Goal: Book appointment/travel/reservation

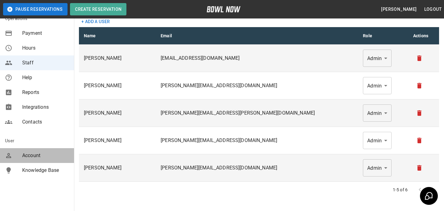
click at [44, 153] on span "Account" at bounding box center [45, 155] width 47 height 7
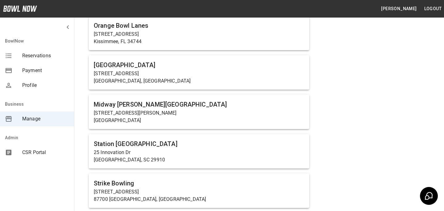
scroll to position [419, 0]
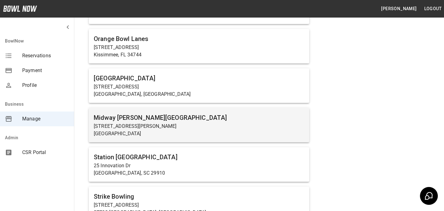
click at [141, 127] on p "[STREET_ADDRESS][PERSON_NAME]" at bounding box center [199, 126] width 210 height 7
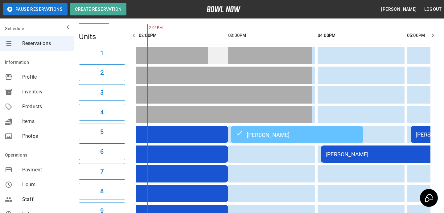
scroll to position [58, 0]
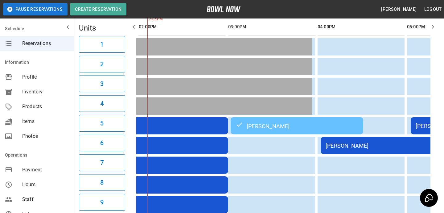
click at [284, 132] on td "Brooke Naugle" at bounding box center [296, 125] width 132 height 17
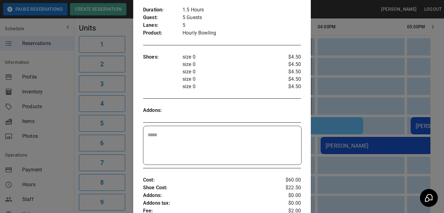
scroll to position [63, 0]
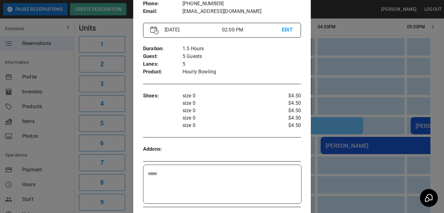
click at [350, 112] on div at bounding box center [222, 106] width 444 height 213
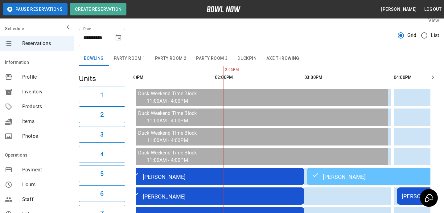
scroll to position [6, 0]
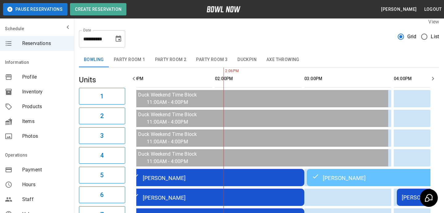
click at [432, 35] on span "List" at bounding box center [434, 36] width 8 height 7
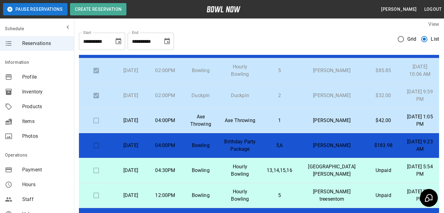
scroll to position [0, 0]
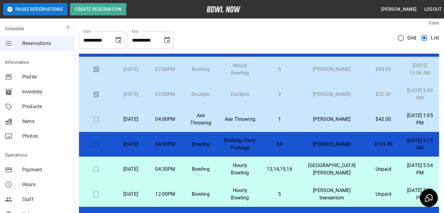
click at [261, 119] on td "Axe Throwing" at bounding box center [240, 119] width 43 height 25
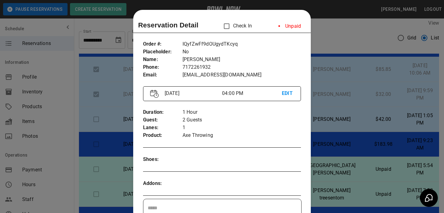
click at [289, 27] on li "Unpaid" at bounding box center [289, 26] width 32 height 12
click at [297, 26] on li "Unpaid" at bounding box center [289, 26] width 32 height 12
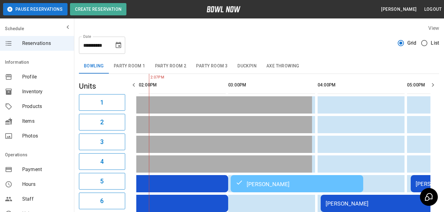
click at [287, 186] on div "[PERSON_NAME]" at bounding box center [296, 183] width 123 height 7
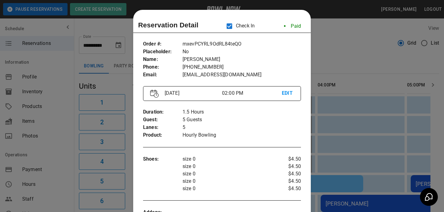
scroll to position [10, 0]
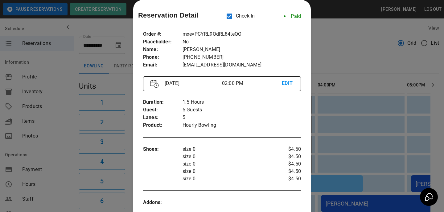
click at [340, 80] on div at bounding box center [222, 106] width 444 height 212
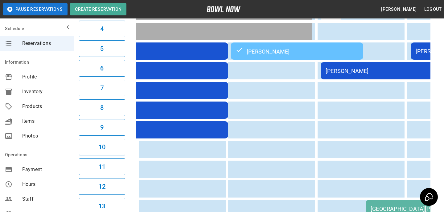
scroll to position [0, 143]
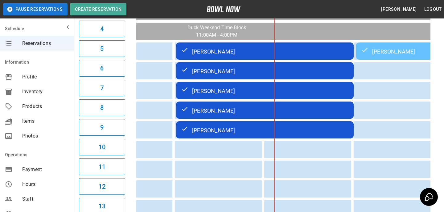
click at [239, 58] on td "[PERSON_NAME]" at bounding box center [264, 51] width 177 height 17
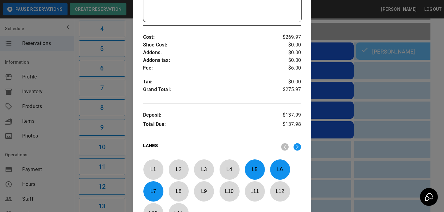
scroll to position [297, 0]
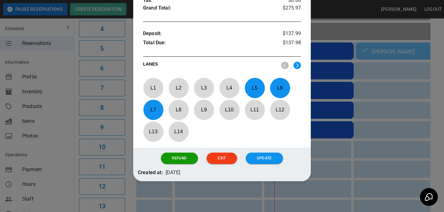
click at [359, 122] on div at bounding box center [222, 106] width 444 height 212
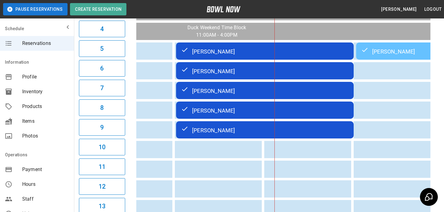
click at [283, 108] on div "[PERSON_NAME]" at bounding box center [265, 110] width 168 height 7
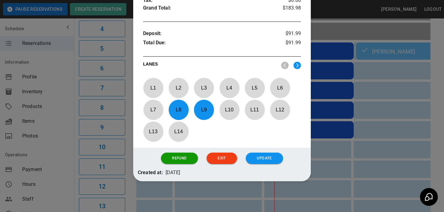
scroll to position [267, 0]
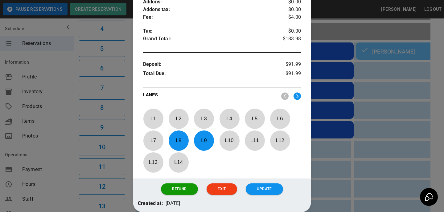
click at [349, 119] on div at bounding box center [222, 106] width 444 height 212
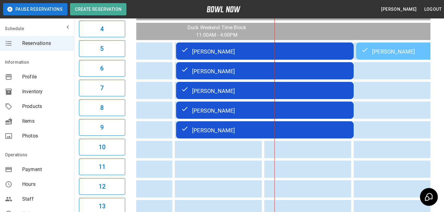
click at [243, 119] on td "[PERSON_NAME]" at bounding box center [264, 110] width 177 height 17
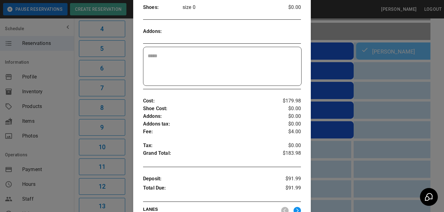
scroll to position [297, 0]
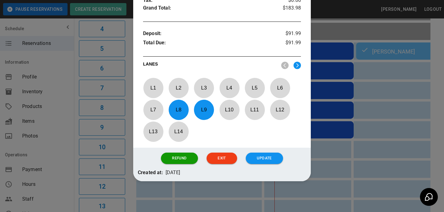
click at [367, 119] on div at bounding box center [222, 106] width 444 height 212
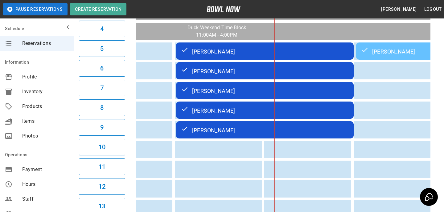
click at [246, 76] on td "[PERSON_NAME]" at bounding box center [264, 70] width 177 height 17
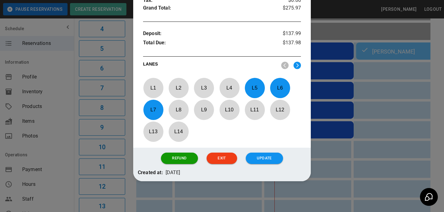
scroll to position [267, 0]
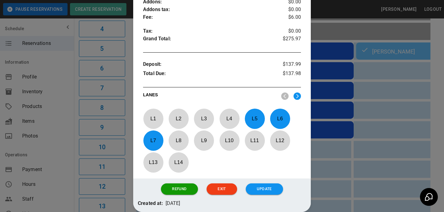
click at [382, 111] on div at bounding box center [222, 106] width 444 height 212
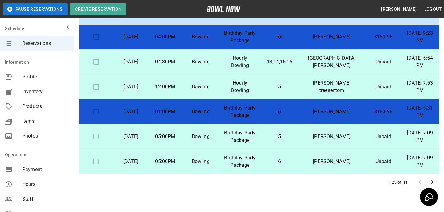
scroll to position [118, 0]
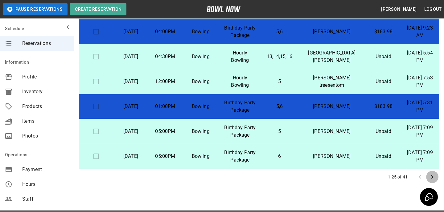
click at [431, 176] on icon "Go to next page" at bounding box center [431, 176] width 7 height 7
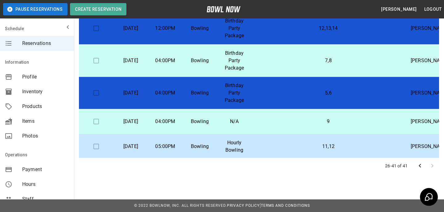
scroll to position [28, 0]
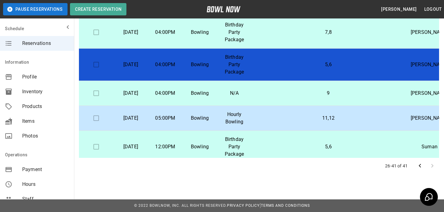
click at [298, 131] on td "11,12" at bounding box center [327, 118] width 153 height 25
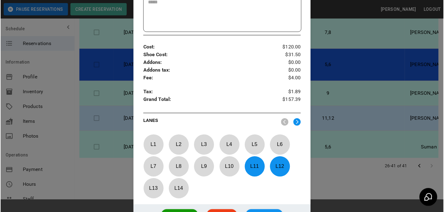
scroll to position [0, 0]
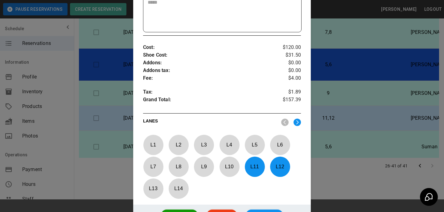
click at [337, 137] on div at bounding box center [222, 106] width 444 height 212
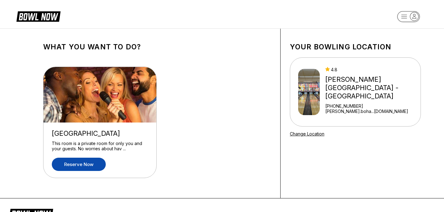
click at [79, 166] on link "Reserve now" at bounding box center [79, 163] width 54 height 13
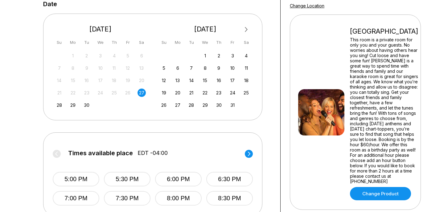
scroll to position [163, 0]
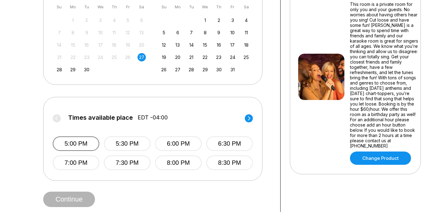
click at [92, 148] on button "5:00 PM" at bounding box center [76, 143] width 47 height 14
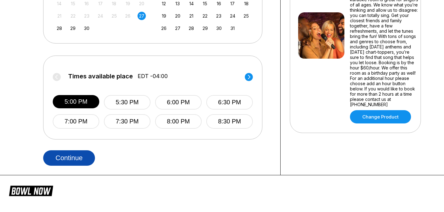
scroll to position [206, 0]
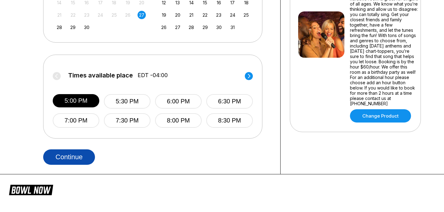
click at [85, 154] on button "Continue" at bounding box center [69, 156] width 52 height 15
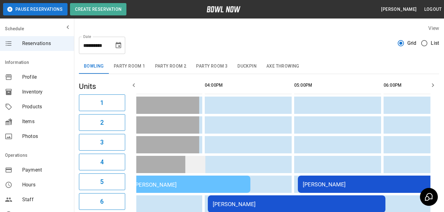
scroll to position [0, 414]
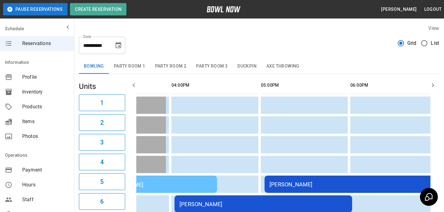
click at [206, 185] on div "[PERSON_NAME]" at bounding box center [150, 183] width 123 height 7
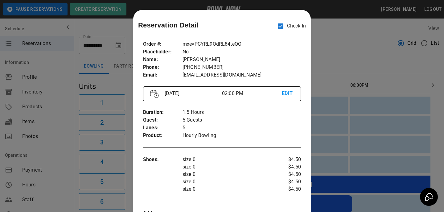
scroll to position [10, 0]
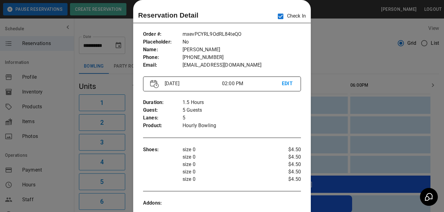
click at [333, 133] on div at bounding box center [222, 106] width 444 height 212
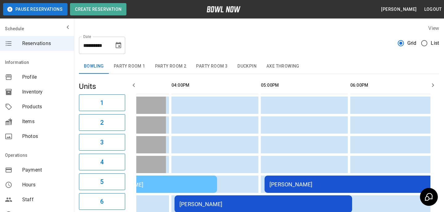
click at [316, 179] on td "[PERSON_NAME]" at bounding box center [352, 183] width 177 height 17
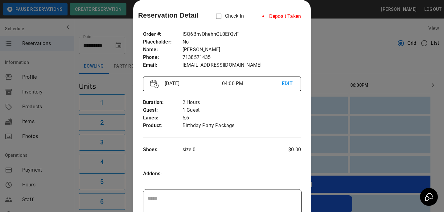
click at [326, 131] on div at bounding box center [222, 106] width 444 height 212
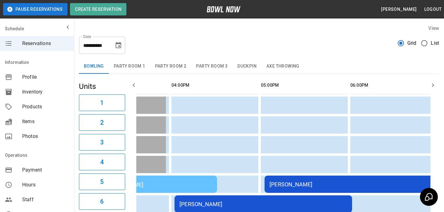
scroll to position [35, 0]
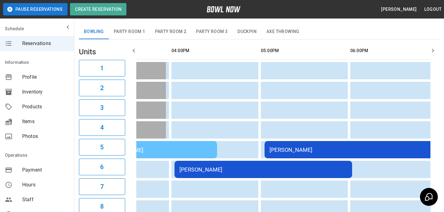
click at [309, 171] on div "[PERSON_NAME]" at bounding box center [263, 169] width 168 height 6
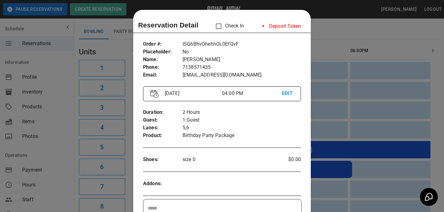
scroll to position [10, 0]
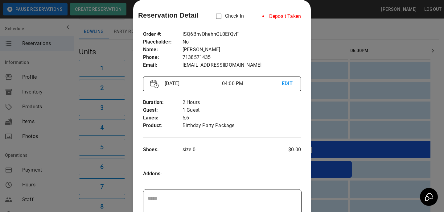
click at [340, 145] on div at bounding box center [222, 106] width 444 height 212
